Goal: Transaction & Acquisition: Subscribe to service/newsletter

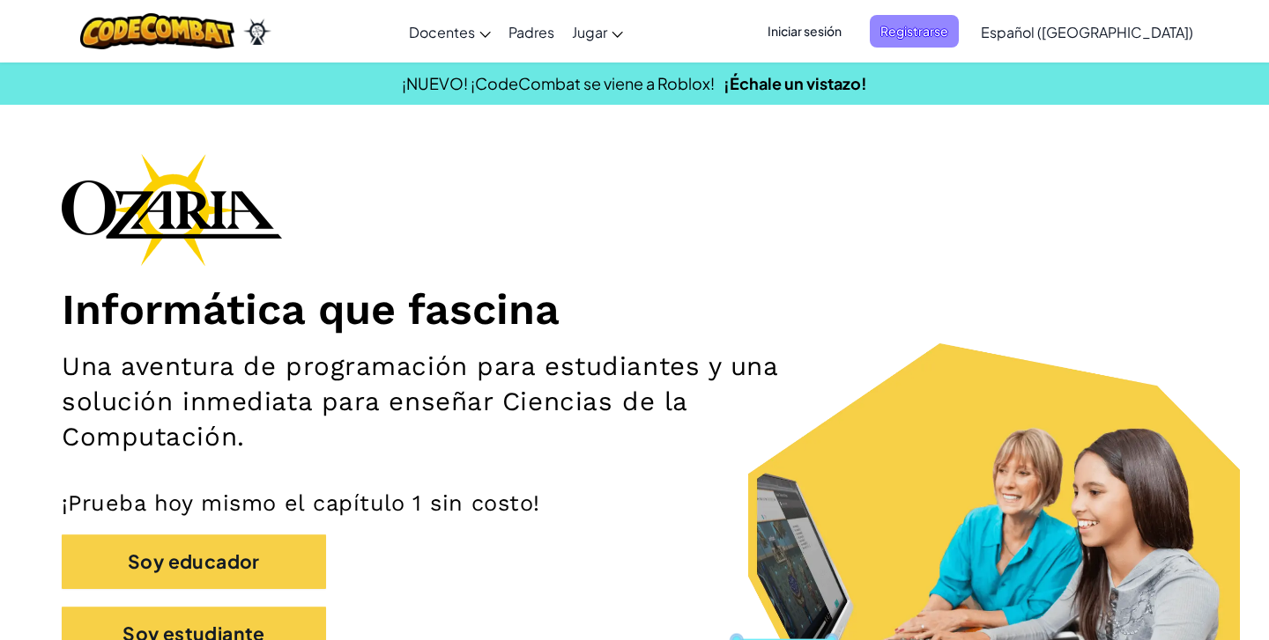
click at [940, 30] on span "Registrarse" at bounding box center [914, 31] width 89 height 33
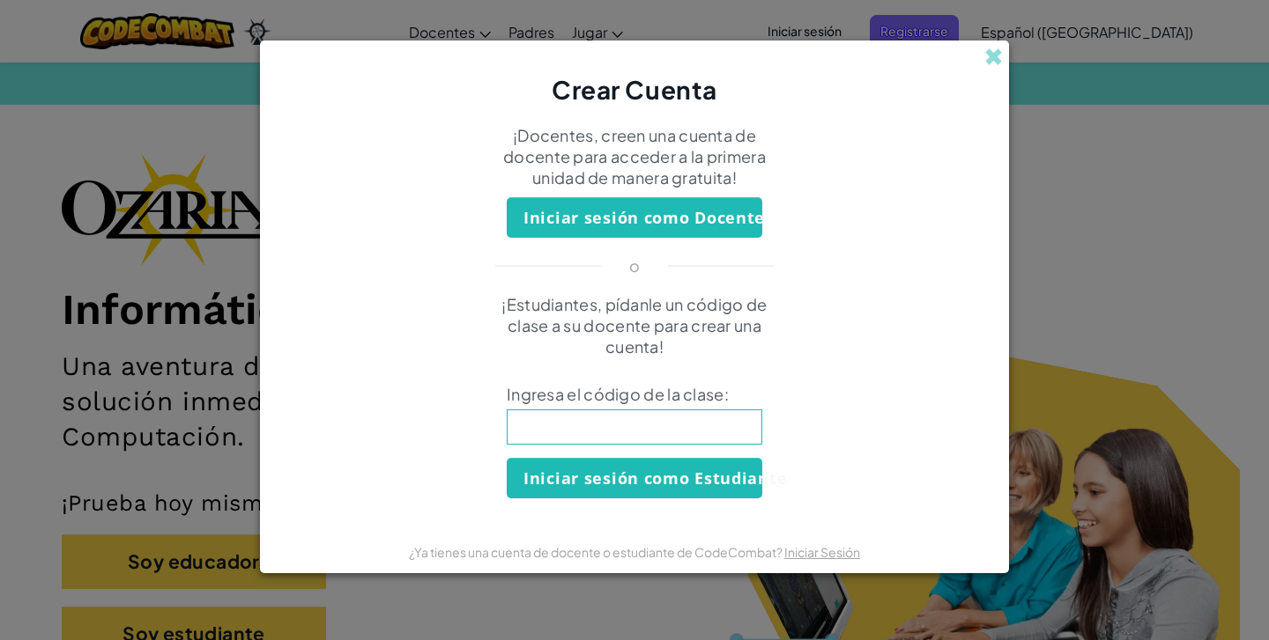
click at [703, 408] on div "¡Estudiantes, pídanle un código de clase a su docente para crear una cuenta! In…" at bounding box center [635, 396] width 714 height 204
click at [700, 418] on input at bounding box center [634, 427] width 255 height 35
click at [999, 57] on span at bounding box center [993, 57] width 19 height 19
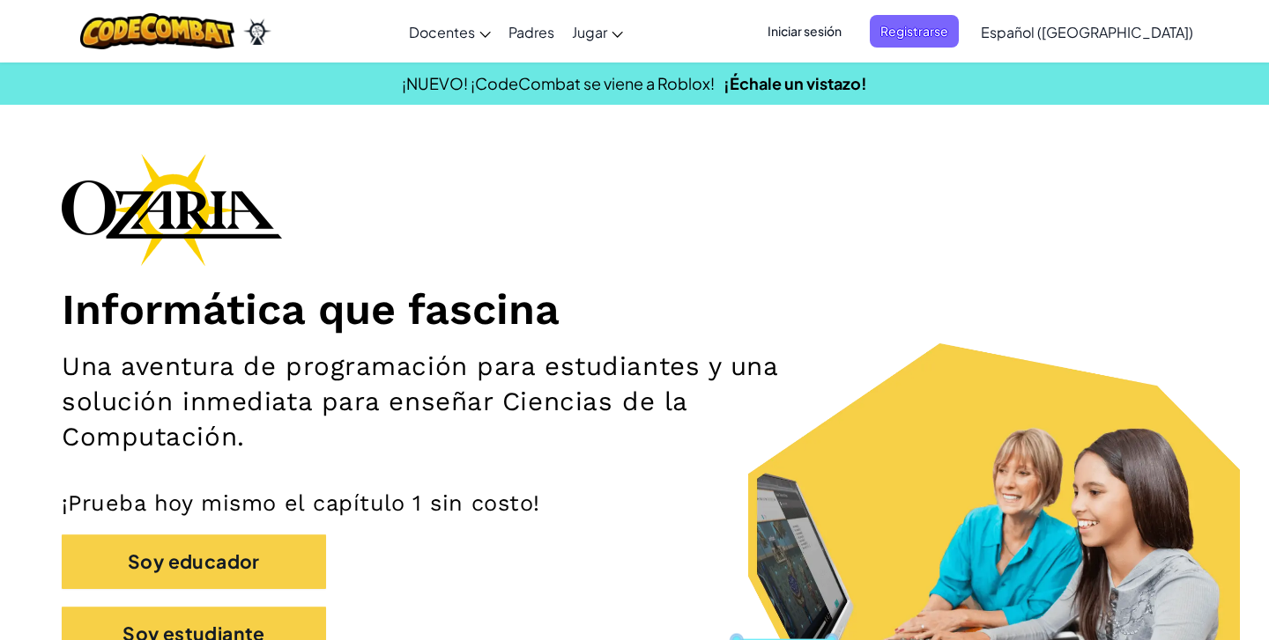
click at [852, 29] on span "Iniciar sesión" at bounding box center [804, 31] width 95 height 33
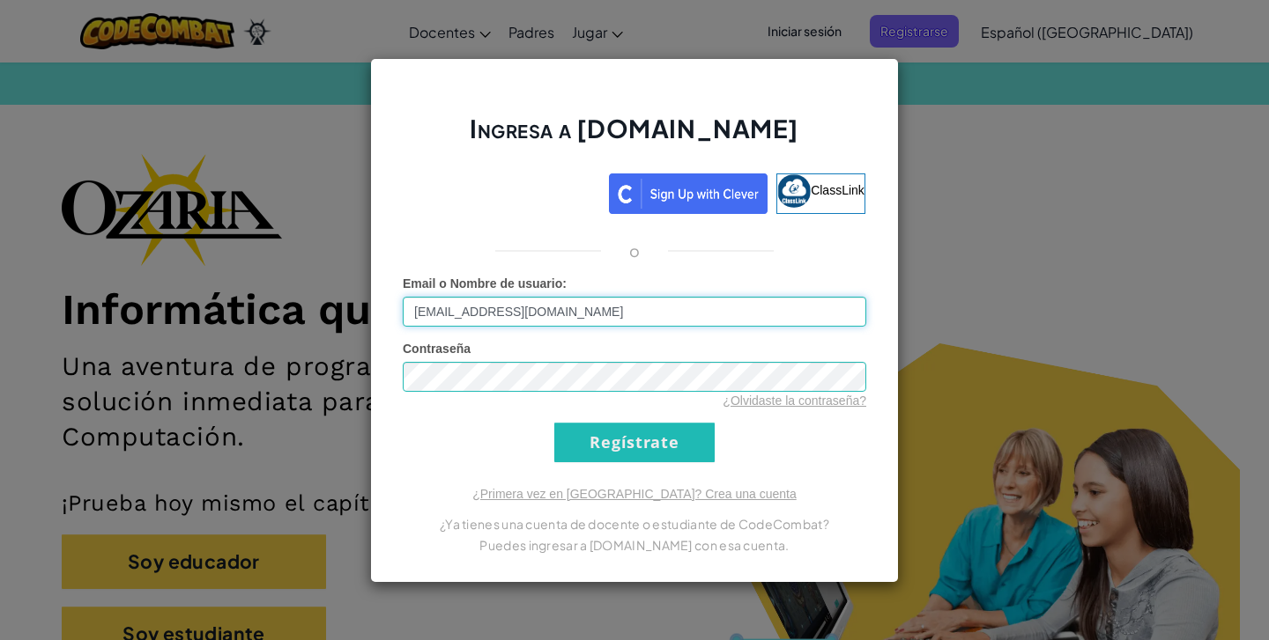
type input "[EMAIL_ADDRESS][DOMAIN_NAME]"
click at [656, 458] on input "Regístrate" at bounding box center [634, 443] width 160 height 40
